Goal: Task Accomplishment & Management: Manage account settings

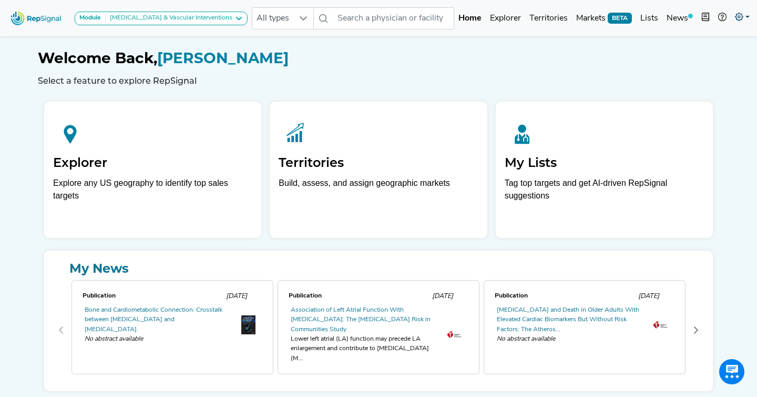
click at [735, 20] on icon at bounding box center [739, 17] width 8 height 8
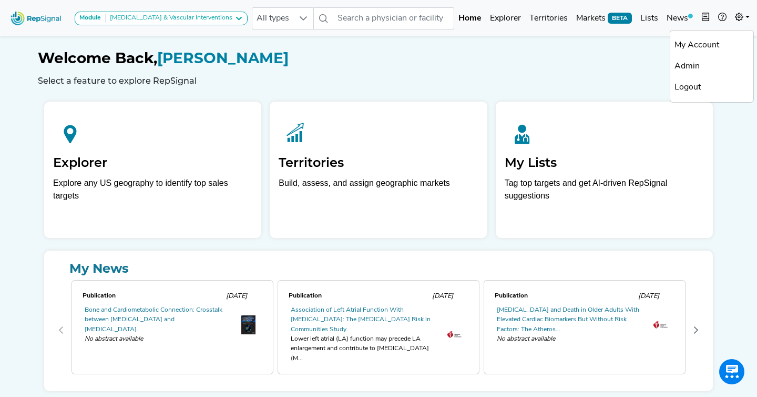
click at [531, 59] on h1 "Welcome Back, [PERSON_NAME]" at bounding box center [379, 58] width 682 height 18
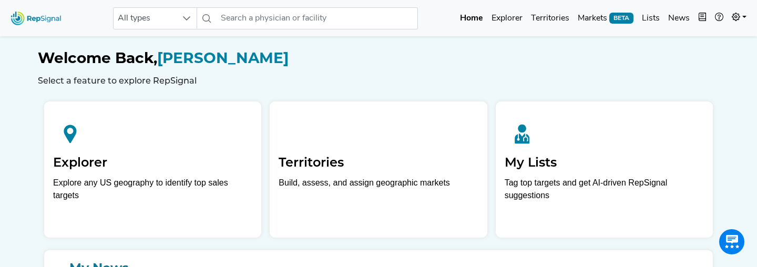
click at [186, 53] on h1 "Welcome Back, [PERSON_NAME]" at bounding box center [379, 58] width 682 height 18
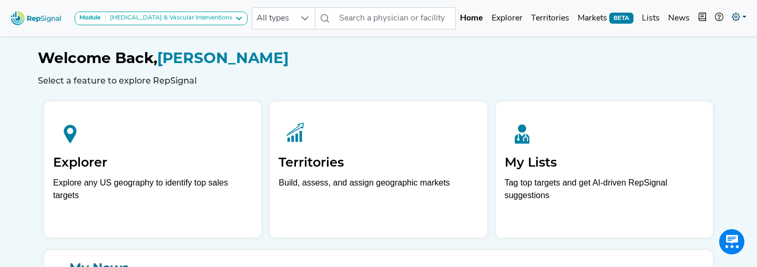
click at [739, 17] on icon at bounding box center [736, 17] width 8 height 8
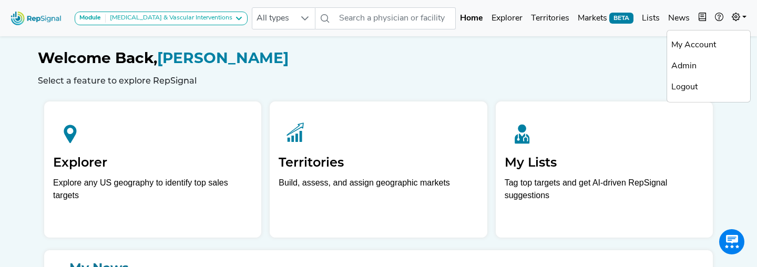
click at [707, 48] on link "My Account" at bounding box center [708, 45] width 83 height 21
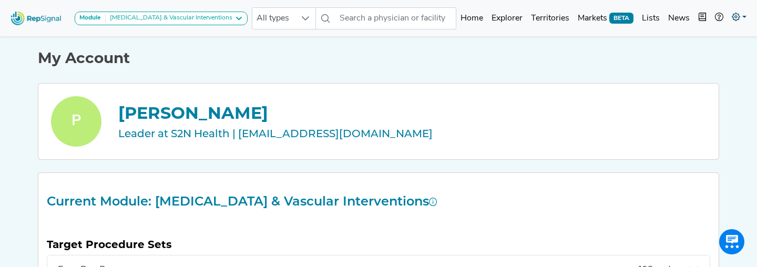
click at [737, 21] on icon at bounding box center [736, 17] width 8 height 8
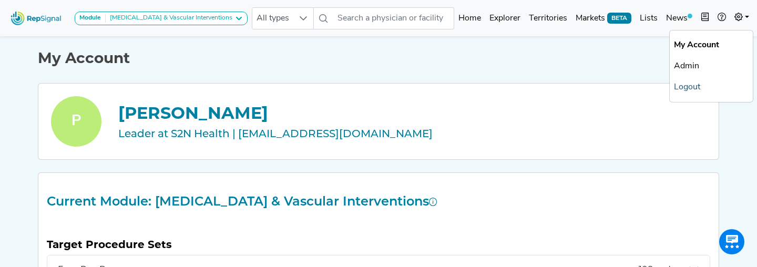
click at [695, 92] on link "Logout" at bounding box center [711, 87] width 83 height 21
